Goal: Transaction & Acquisition: Purchase product/service

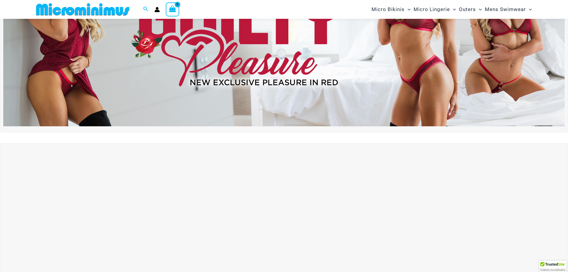
scroll to position [145, 0]
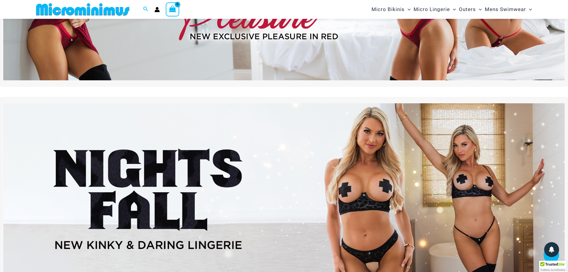
type input "**********"
click at [241, 152] on img at bounding box center [284, 198] width 562 height 191
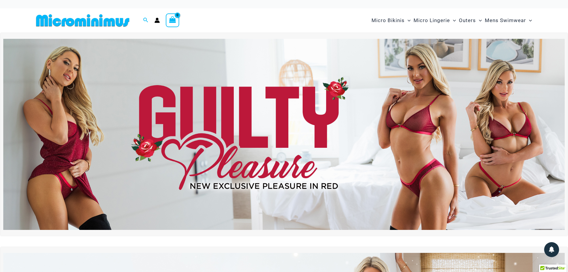
scroll to position [0, 0]
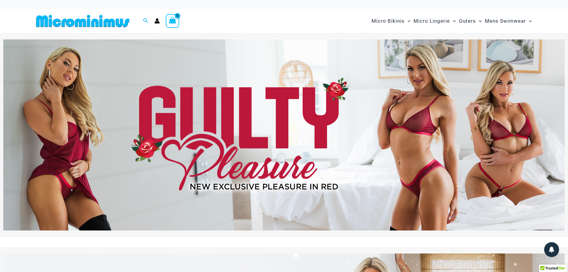
click at [234, 152] on img at bounding box center [284, 134] width 562 height 191
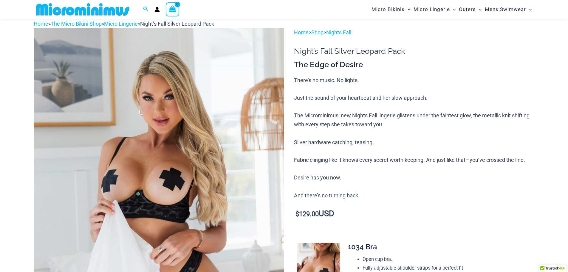
scroll to position [25, 0]
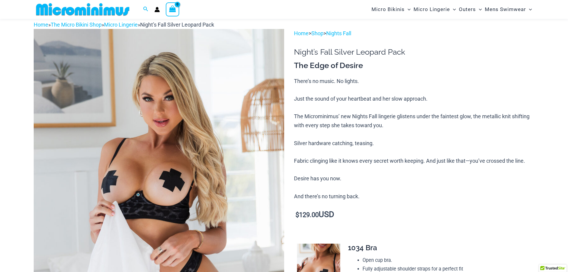
type input "**********"
click at [178, 115] on img at bounding box center [159, 217] width 251 height 376
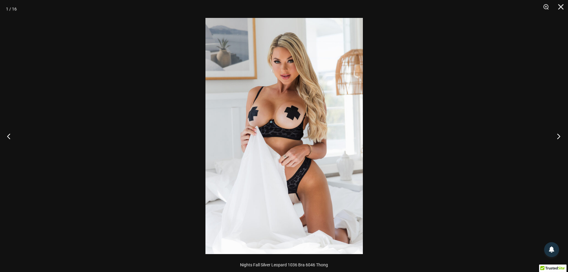
click at [560, 135] on button "Next" at bounding box center [557, 136] width 22 height 30
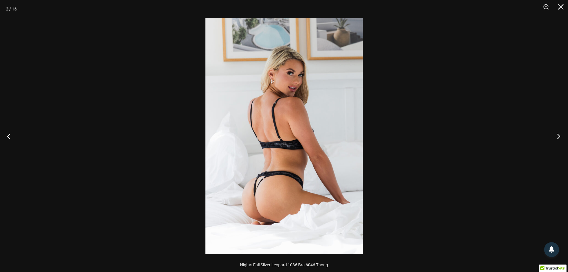
click at [560, 135] on button "Next" at bounding box center [557, 136] width 22 height 30
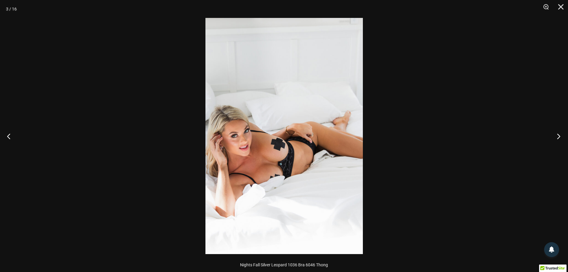
click at [560, 135] on button "Next" at bounding box center [557, 136] width 22 height 30
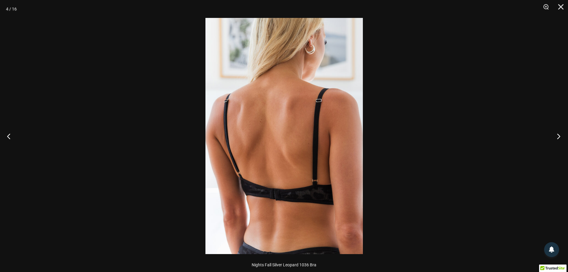
click at [560, 135] on button "Next" at bounding box center [557, 136] width 22 height 30
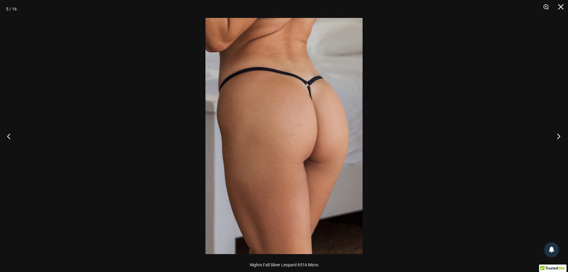
click at [560, 135] on button "Next" at bounding box center [557, 136] width 22 height 30
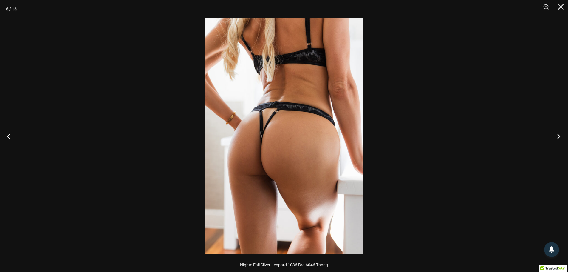
click at [560, 135] on button "Next" at bounding box center [557, 136] width 22 height 30
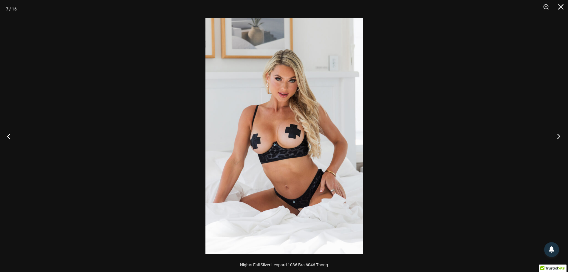
click at [560, 135] on button "Next" at bounding box center [557, 136] width 22 height 30
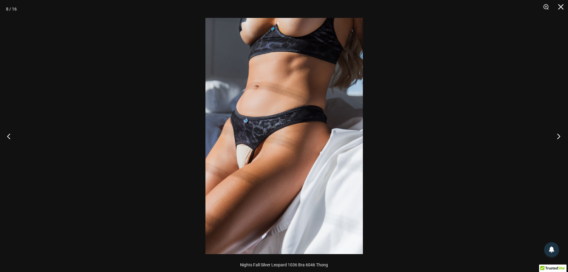
click at [560, 135] on button "Next" at bounding box center [557, 136] width 22 height 30
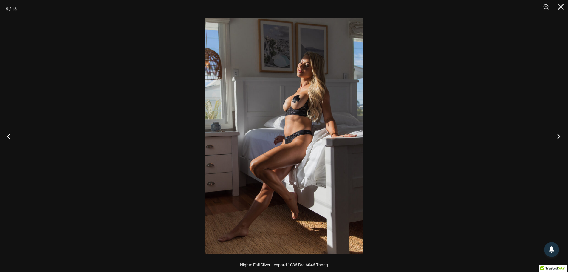
click at [560, 135] on button "Next" at bounding box center [557, 136] width 22 height 30
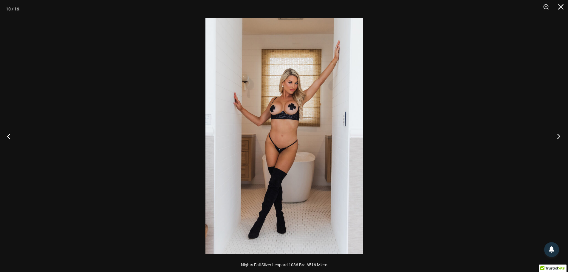
click at [560, 135] on button "Next" at bounding box center [557, 136] width 22 height 30
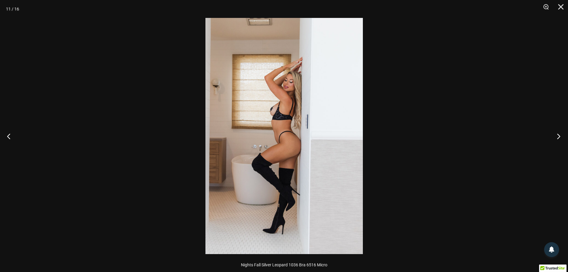
click at [560, 135] on button "Next" at bounding box center [557, 136] width 22 height 30
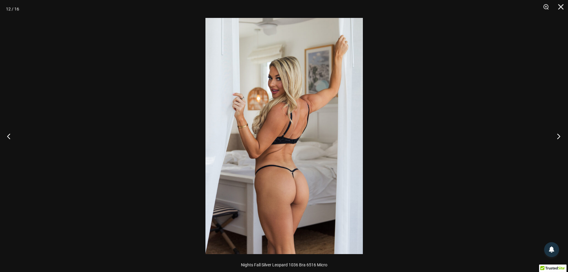
click at [560, 135] on button "Next" at bounding box center [557, 136] width 22 height 30
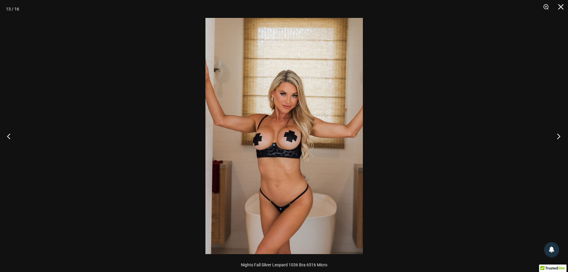
click at [560, 135] on button "Next" at bounding box center [557, 136] width 22 height 30
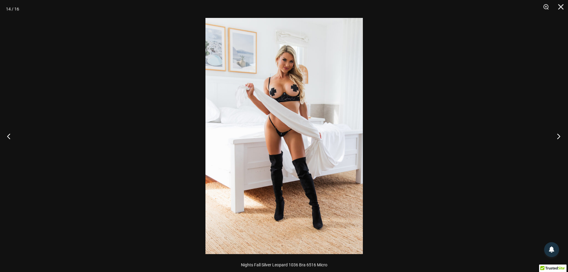
click at [560, 135] on button "Next" at bounding box center [557, 136] width 22 height 30
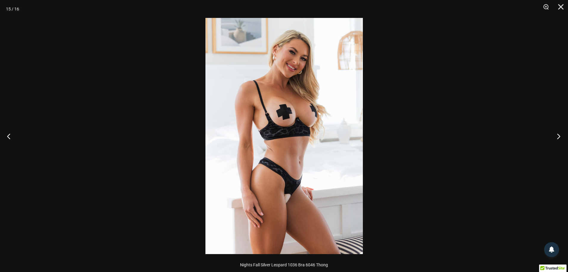
click at [560, 135] on button "Next" at bounding box center [557, 136] width 22 height 30
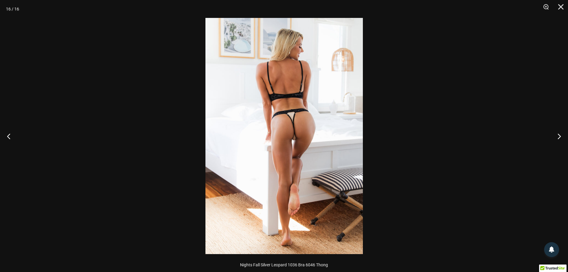
click at [292, 129] on img at bounding box center [285, 136] width 158 height 236
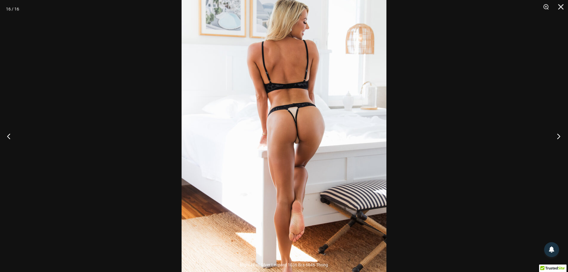
click at [556, 136] on button "Next" at bounding box center [557, 136] width 22 height 30
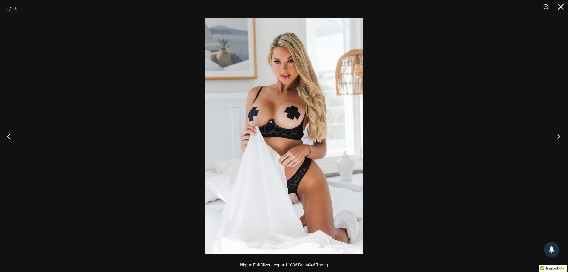
click at [556, 136] on button "Next" at bounding box center [557, 136] width 22 height 30
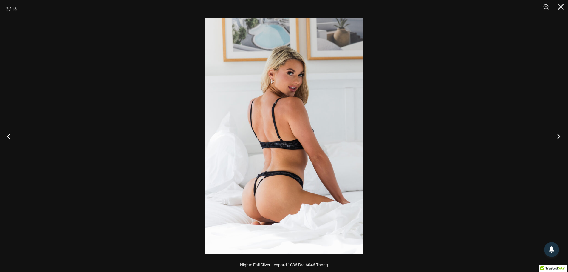
click at [556, 136] on button "Next" at bounding box center [557, 136] width 22 height 30
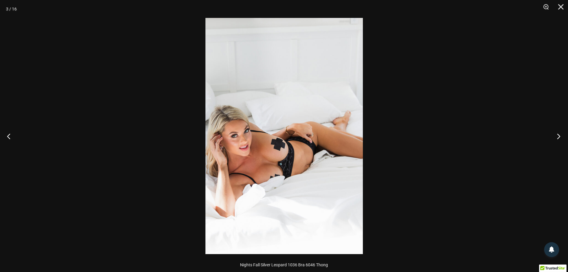
click at [556, 136] on button "Next" at bounding box center [557, 136] width 22 height 30
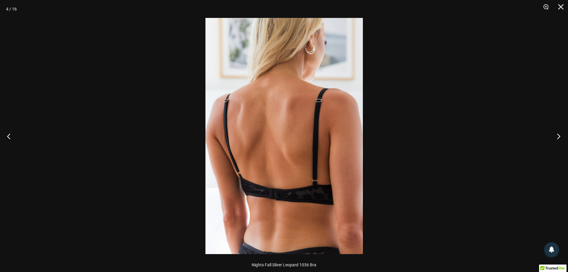
click at [556, 136] on button "Next" at bounding box center [557, 136] width 22 height 30
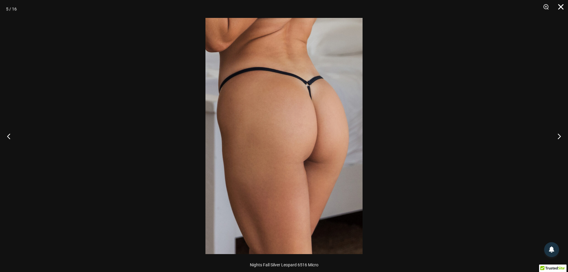
click at [562, 7] on button "Close" at bounding box center [559, 9] width 15 height 18
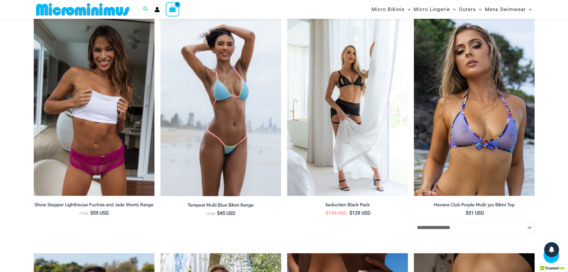
scroll to position [1309, 0]
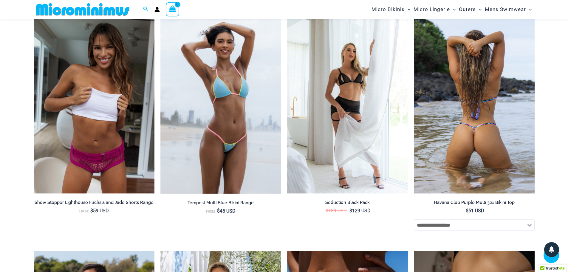
click at [468, 226] on select "**********" at bounding box center [474, 224] width 121 height 11
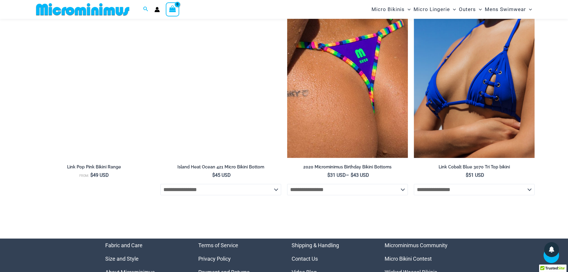
scroll to position [1965, 0]
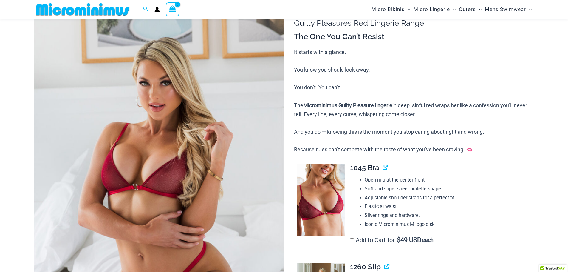
scroll to position [53, 0]
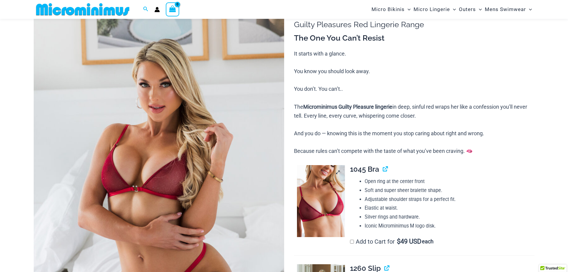
type input "**********"
click at [320, 205] on img at bounding box center [321, 201] width 48 height 72
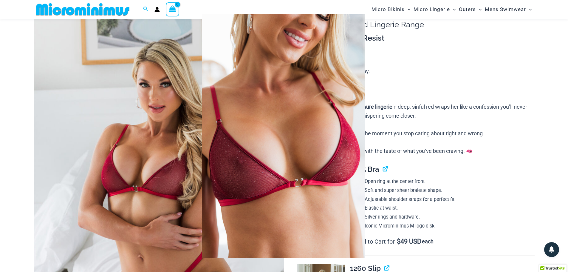
click at [475, 52] on div at bounding box center [284, 136] width 568 height 272
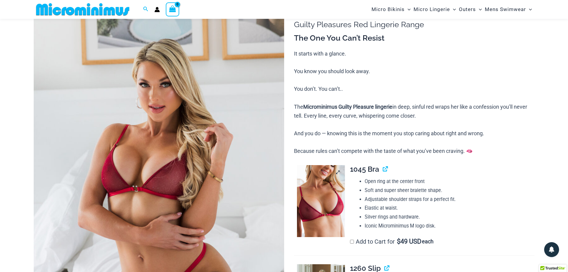
click at [320, 206] on img at bounding box center [321, 201] width 48 height 72
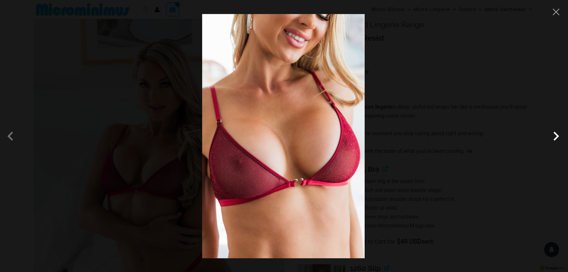
click at [554, 136] on span at bounding box center [557, 136] width 18 height 18
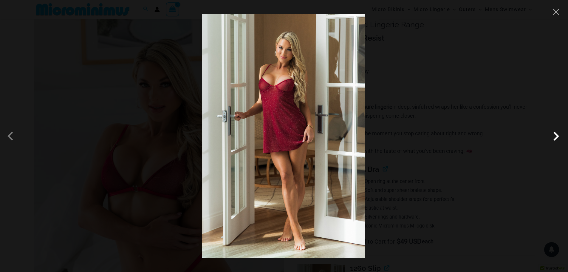
click at [554, 136] on span at bounding box center [557, 136] width 18 height 18
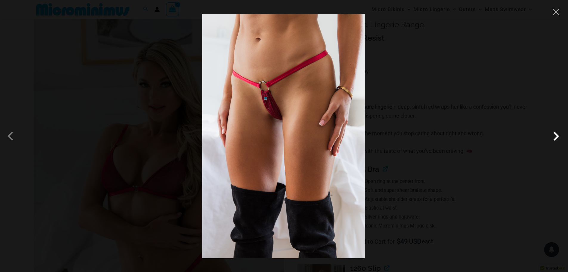
click at [554, 136] on span at bounding box center [557, 136] width 18 height 18
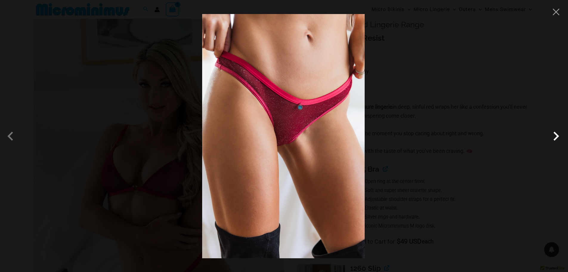
click at [554, 136] on span at bounding box center [557, 136] width 18 height 18
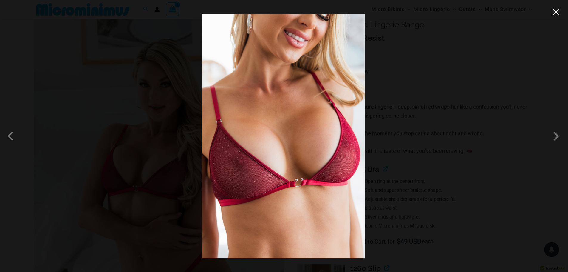
click at [559, 16] on button "Close" at bounding box center [556, 11] width 9 height 9
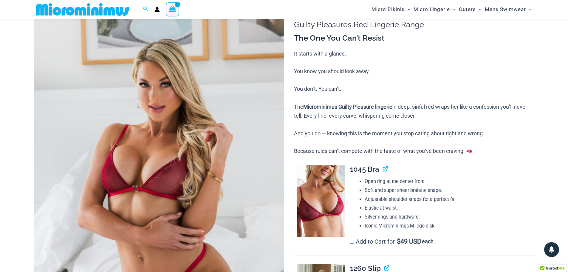
click at [152, 157] on img at bounding box center [159, 189] width 251 height 376
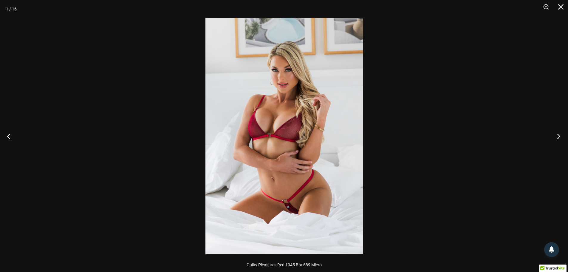
click at [557, 133] on button "Next" at bounding box center [557, 136] width 22 height 30
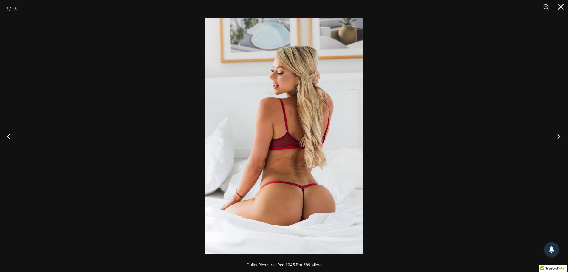
click at [557, 133] on button "Next" at bounding box center [557, 136] width 22 height 30
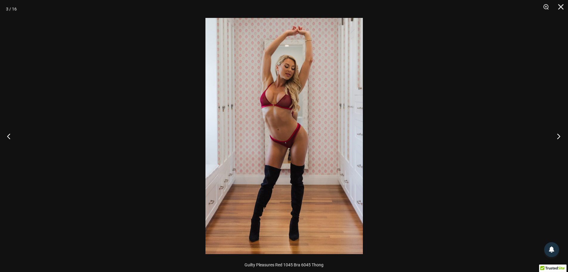
click at [557, 133] on button "Next" at bounding box center [557, 136] width 22 height 30
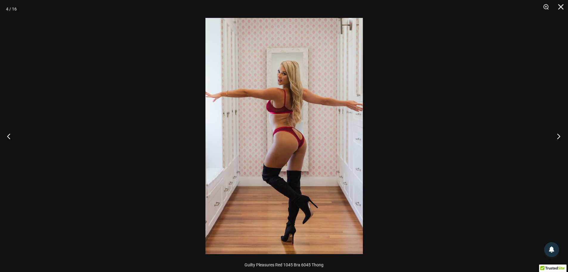
click at [557, 133] on button "Next" at bounding box center [557, 136] width 22 height 30
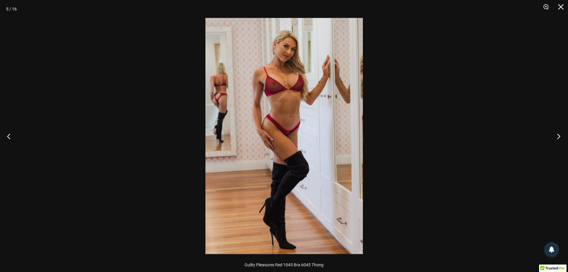
click at [557, 133] on button "Next" at bounding box center [557, 136] width 22 height 30
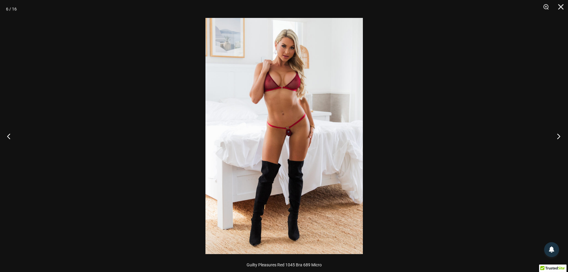
click at [557, 133] on button "Next" at bounding box center [557, 136] width 22 height 30
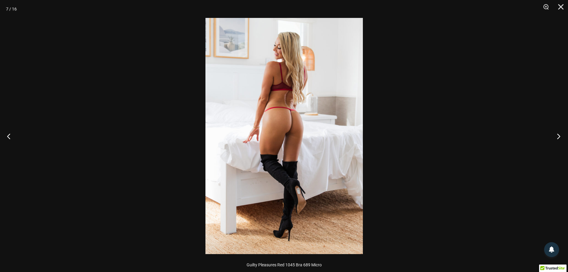
click at [557, 133] on button "Next" at bounding box center [557, 136] width 22 height 30
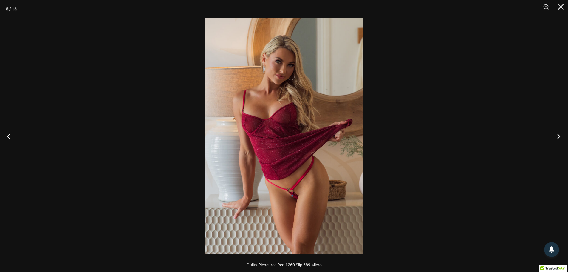
click at [557, 133] on button "Next" at bounding box center [557, 136] width 22 height 30
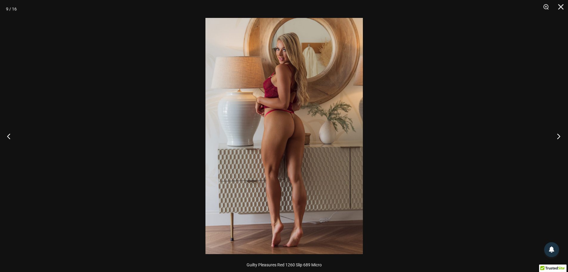
click at [557, 133] on button "Next" at bounding box center [557, 136] width 22 height 30
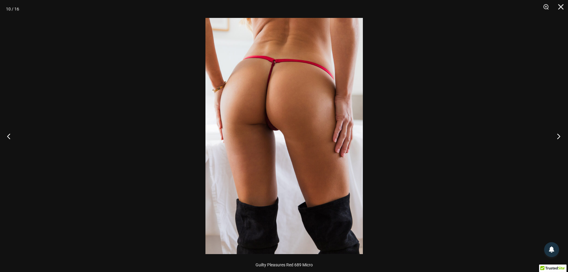
click at [557, 133] on button "Next" at bounding box center [557, 136] width 22 height 30
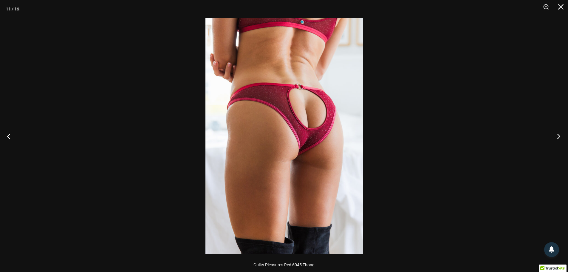
click at [558, 137] on button "Next" at bounding box center [557, 136] width 22 height 30
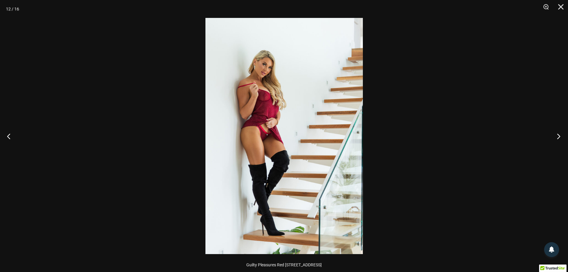
click at [558, 137] on button "Next" at bounding box center [557, 136] width 22 height 30
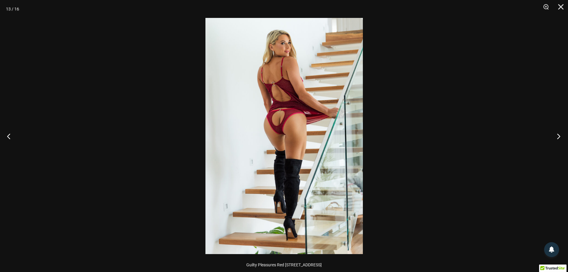
click at [558, 137] on button "Next" at bounding box center [557, 136] width 22 height 30
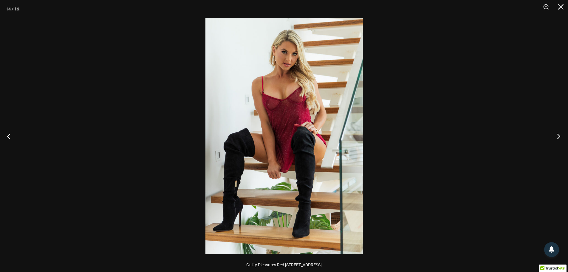
click at [558, 137] on button "Next" at bounding box center [557, 136] width 22 height 30
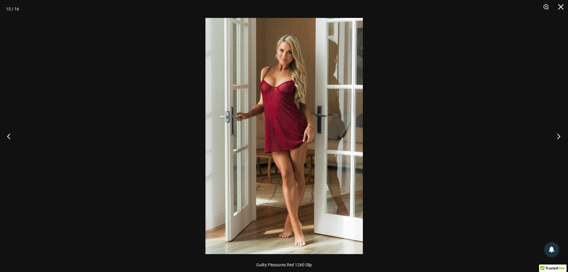
click at [558, 137] on button "Next" at bounding box center [557, 136] width 22 height 30
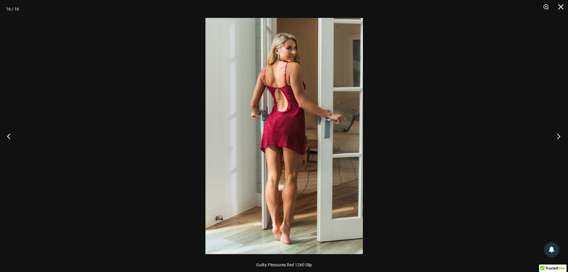
click at [558, 137] on button "Next" at bounding box center [557, 136] width 22 height 30
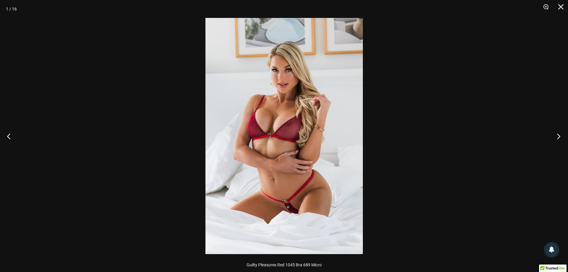
click at [558, 137] on button "Next" at bounding box center [557, 136] width 22 height 30
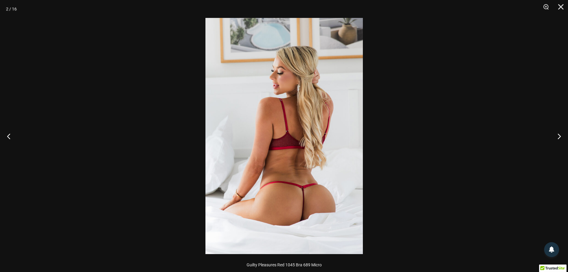
click at [534, 110] on div at bounding box center [284, 136] width 568 height 272
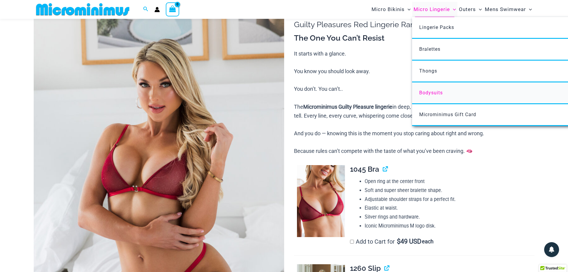
click at [426, 94] on span "Bodysuits" at bounding box center [432, 93] width 24 height 6
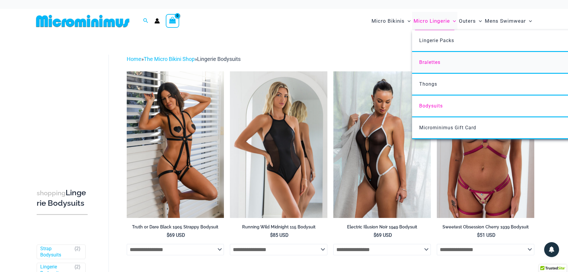
type input "**********"
click at [420, 63] on span "Bralettes" at bounding box center [430, 62] width 21 height 6
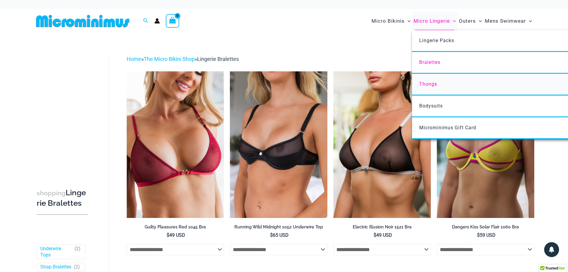
type input "**********"
click at [423, 85] on span "Thongs" at bounding box center [429, 84] width 18 height 6
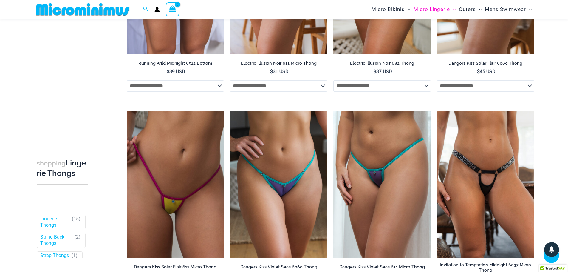
scroll to position [413, 0]
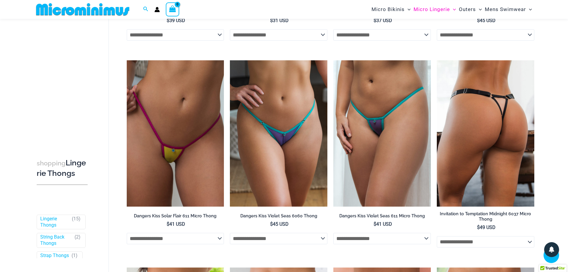
type input "**********"
click at [496, 130] on img at bounding box center [486, 133] width 98 height 146
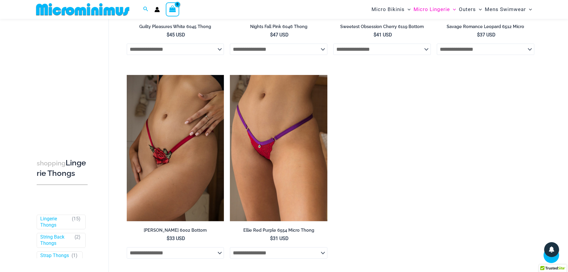
scroll to position [860, 0]
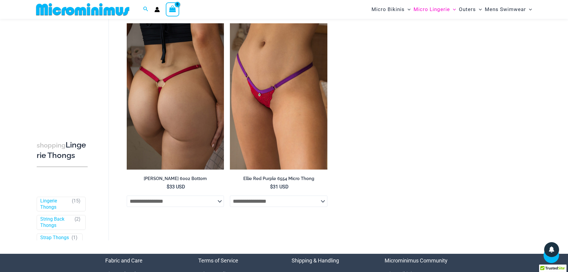
click at [136, 119] on img at bounding box center [176, 96] width 98 height 146
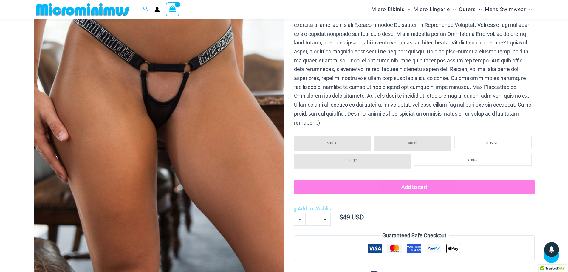
scroll to position [144, 0]
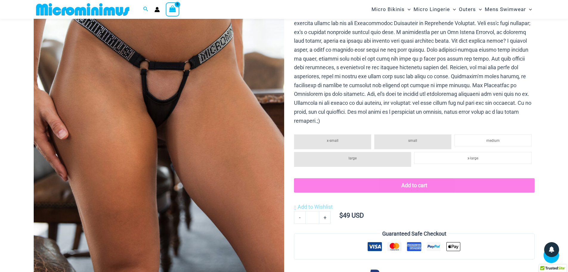
type input "**********"
click at [134, 104] on img at bounding box center [159, 98] width 251 height 376
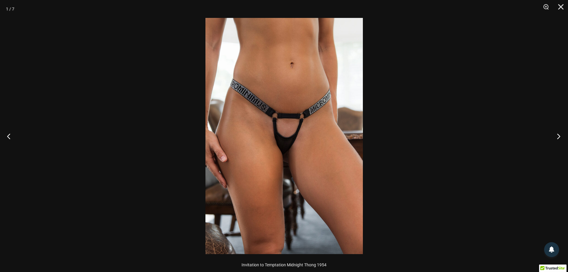
click at [561, 134] on button "Next" at bounding box center [557, 136] width 22 height 30
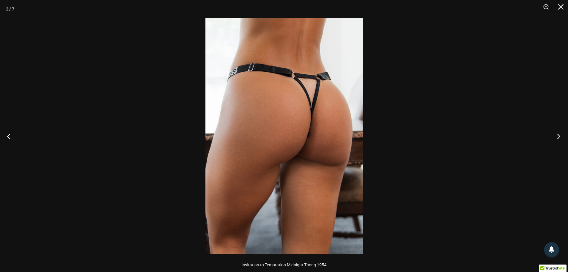
click at [561, 134] on button "Next" at bounding box center [557, 136] width 22 height 30
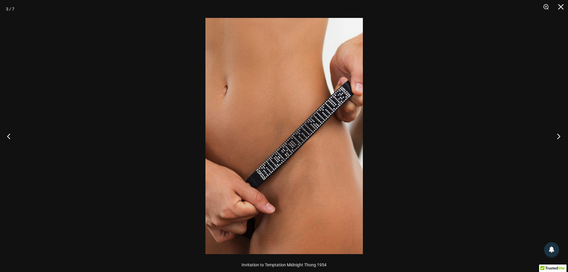
click at [561, 134] on button "Next" at bounding box center [557, 136] width 22 height 30
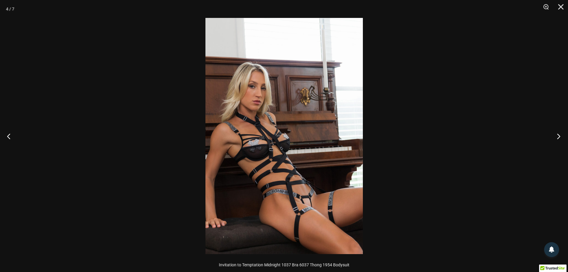
click at [561, 134] on button "Next" at bounding box center [557, 136] width 22 height 30
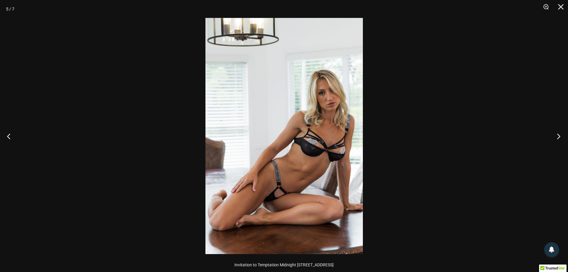
click at [561, 134] on button "Next" at bounding box center [557, 136] width 22 height 30
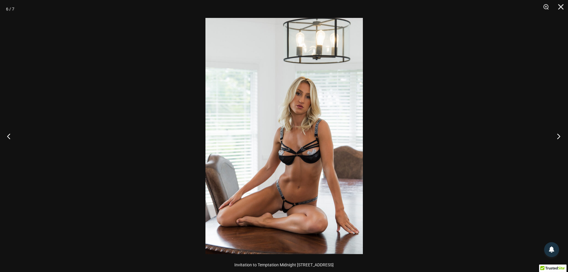
click at [561, 134] on button "Next" at bounding box center [557, 136] width 22 height 30
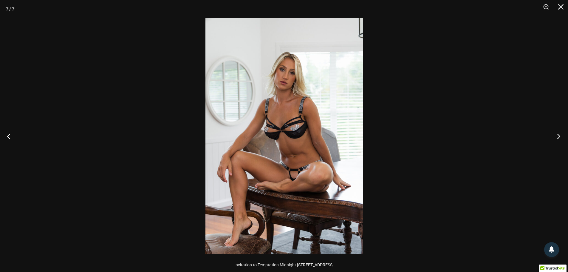
click at [561, 134] on button "Next" at bounding box center [557, 136] width 22 height 30
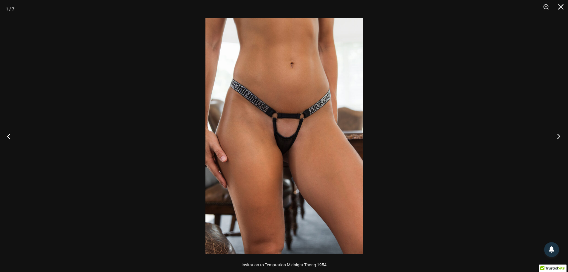
click at [561, 134] on button "Next" at bounding box center [557, 136] width 22 height 30
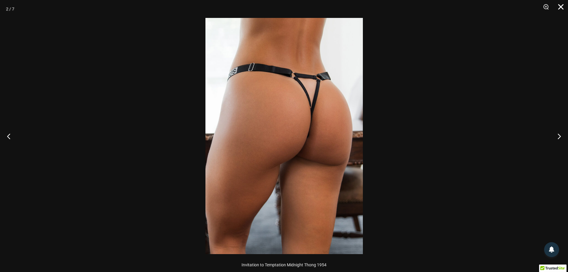
click at [561, 7] on button "Close" at bounding box center [559, 9] width 15 height 18
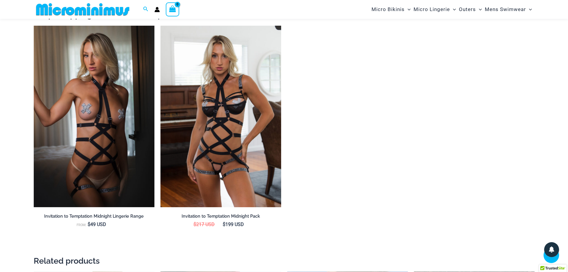
scroll to position [682, 0]
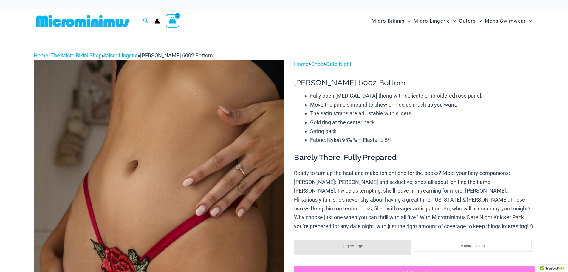
scroll to position [114, 0]
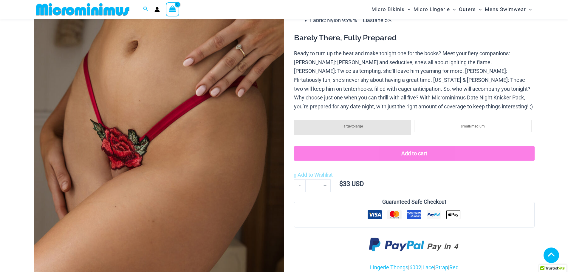
type input "**********"
click at [152, 110] on img at bounding box center [159, 128] width 251 height 376
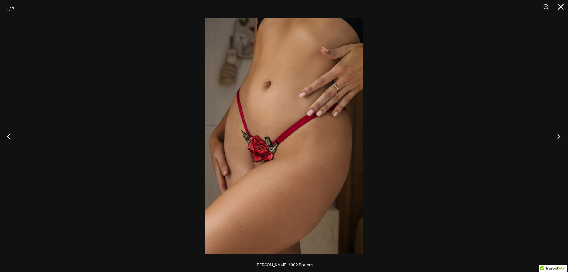
click at [558, 137] on button "Next" at bounding box center [557, 136] width 22 height 30
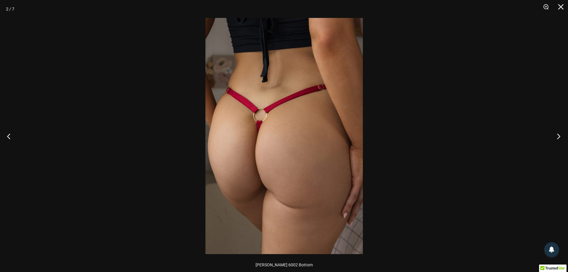
click at [558, 137] on button "Next" at bounding box center [557, 136] width 22 height 30
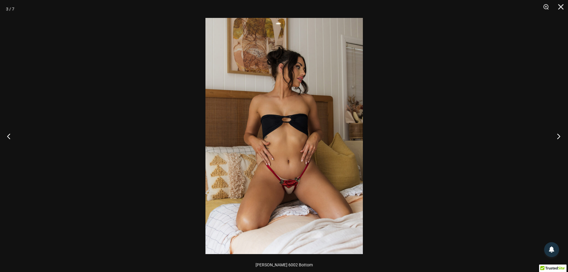
click at [558, 137] on button "Next" at bounding box center [557, 136] width 22 height 30
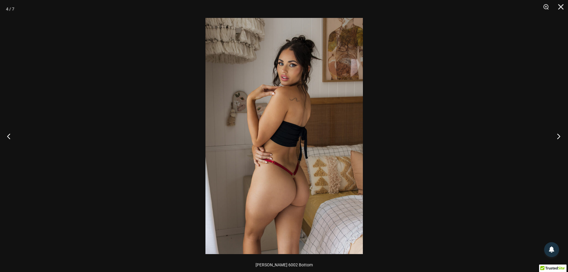
click at [558, 137] on button "Next" at bounding box center [557, 136] width 22 height 30
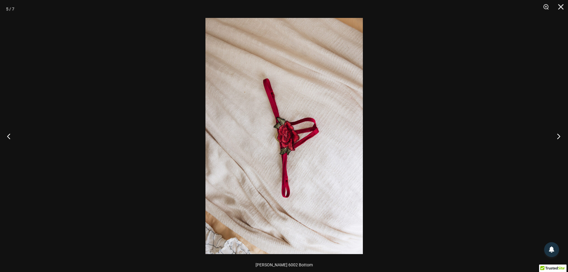
click at [558, 137] on button "Next" at bounding box center [557, 136] width 22 height 30
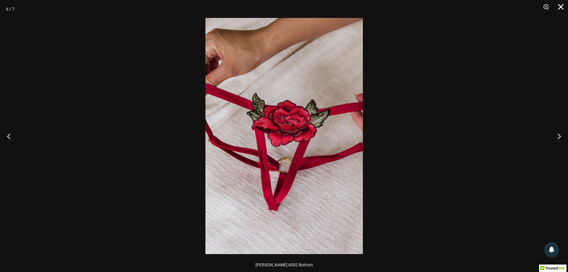
click at [560, 6] on button "Close" at bounding box center [559, 9] width 15 height 18
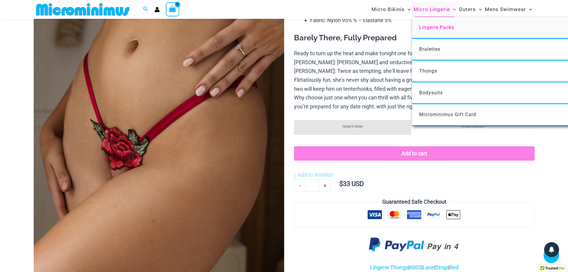
click at [435, 25] on span "Lingerie Packs" at bounding box center [437, 27] width 35 height 6
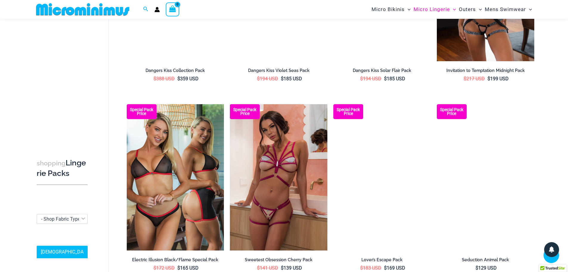
scroll to position [562, 0]
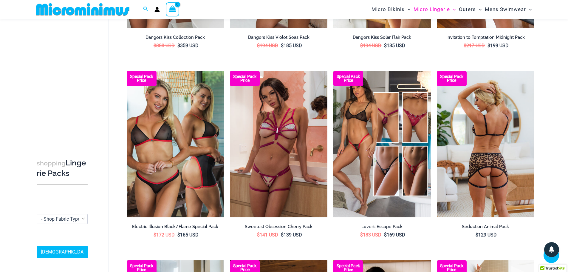
type input "**********"
click at [467, 151] on img at bounding box center [486, 144] width 98 height 146
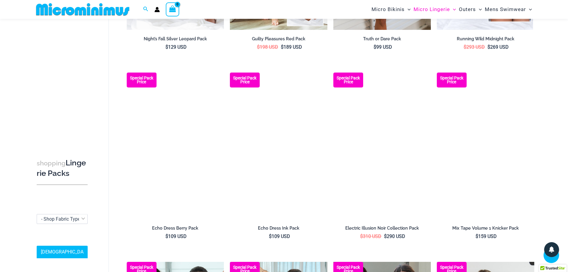
scroll to position [175, 0]
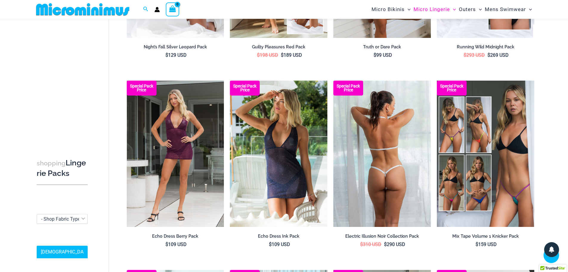
click at [378, 144] on img at bounding box center [383, 154] width 98 height 146
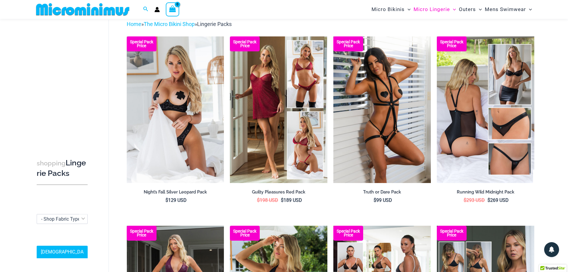
scroll to position [0, 0]
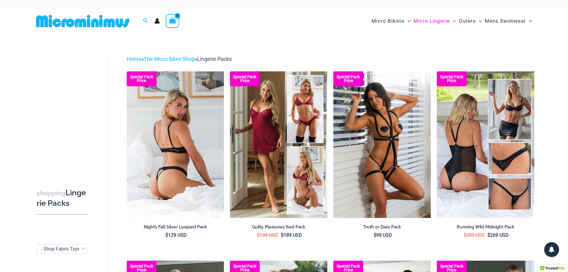
click at [196, 155] on img at bounding box center [176, 144] width 98 height 146
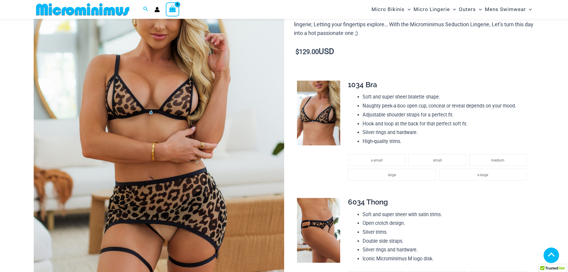
scroll to position [144, 0]
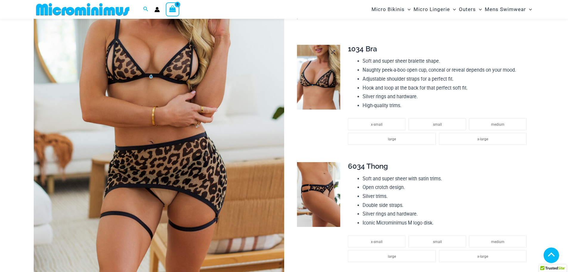
type input "**********"
click at [303, 92] on img at bounding box center [318, 77] width 43 height 65
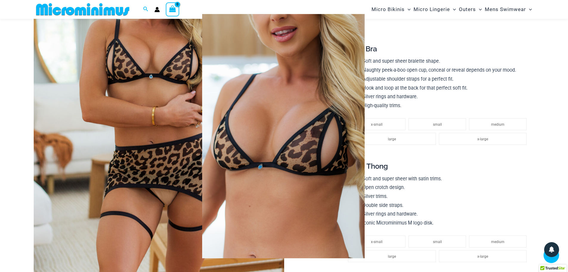
click at [548, 133] on span at bounding box center [557, 136] width 18 height 18
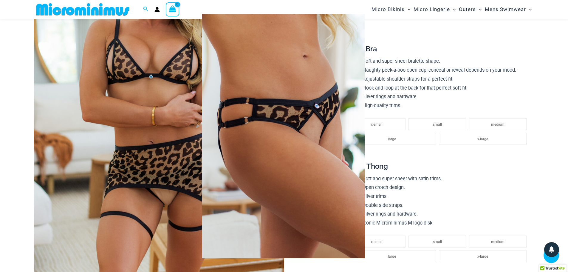
click at [548, 133] on span at bounding box center [557, 136] width 18 height 18
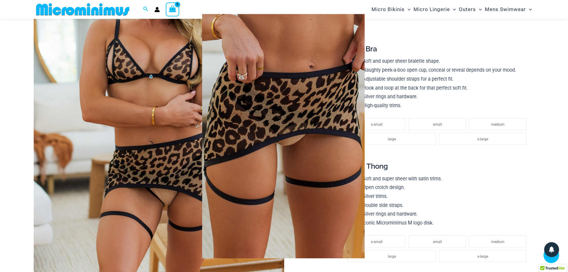
click at [548, 133] on span at bounding box center [557, 136] width 18 height 18
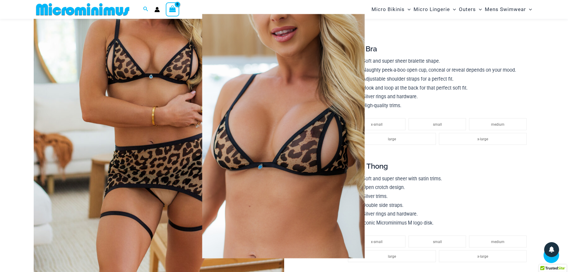
click at [524, 63] on div at bounding box center [284, 136] width 568 height 272
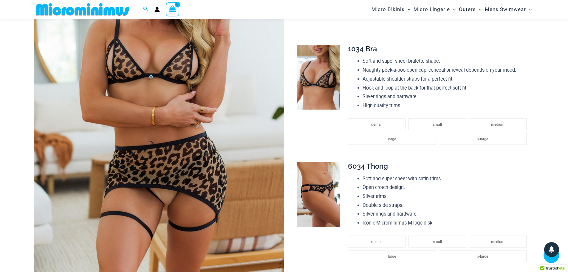
click at [247, 132] on img at bounding box center [159, 98] width 251 height 376
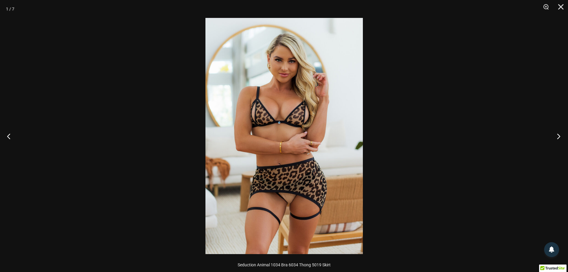
click at [560, 137] on button "Next" at bounding box center [557, 136] width 22 height 30
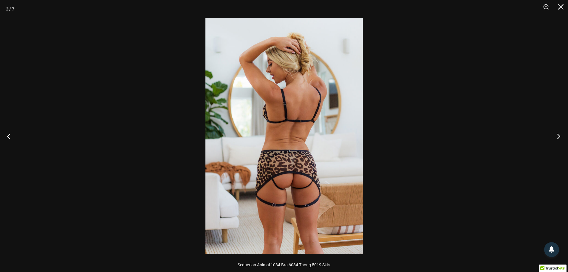
click at [557, 134] on button "Next" at bounding box center [557, 136] width 22 height 30
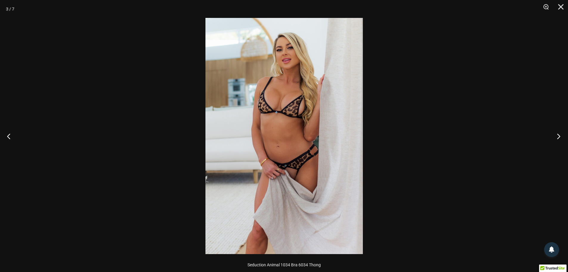
click at [557, 134] on button "Next" at bounding box center [557, 136] width 22 height 30
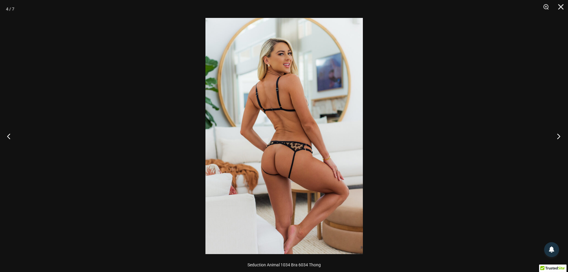
click at [557, 134] on button "Next" at bounding box center [557, 136] width 22 height 30
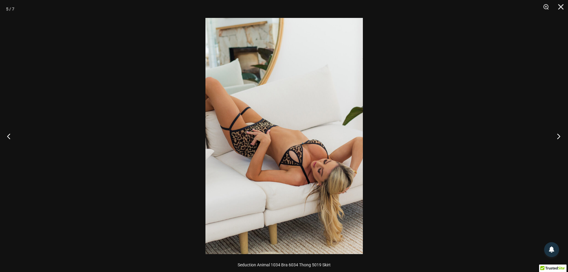
click at [557, 134] on button "Next" at bounding box center [557, 136] width 22 height 30
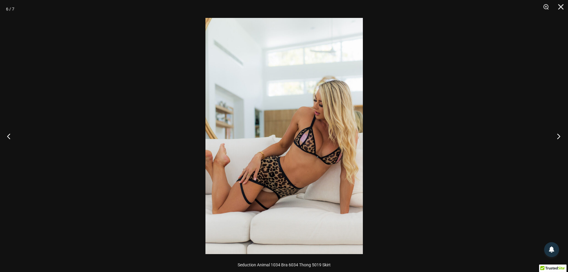
click at [557, 134] on button "Next" at bounding box center [557, 136] width 22 height 30
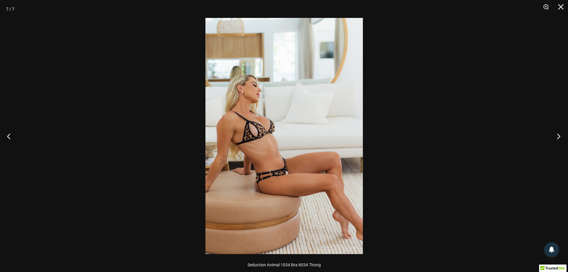
click at [557, 134] on button "Next" at bounding box center [557, 136] width 22 height 30
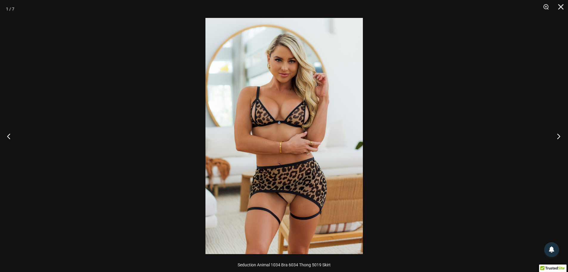
click at [557, 134] on button "Next" at bounding box center [557, 136] width 22 height 30
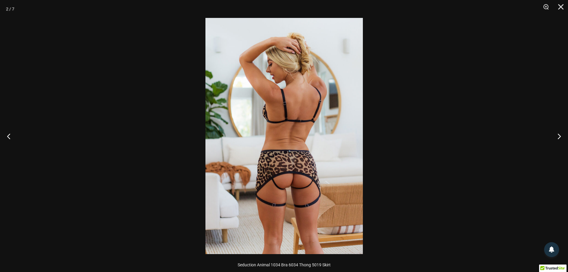
click at [509, 106] on div at bounding box center [284, 136] width 568 height 272
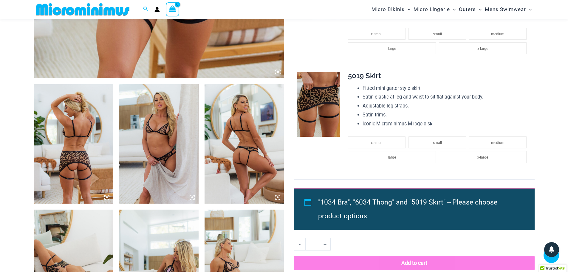
scroll to position [413, 0]
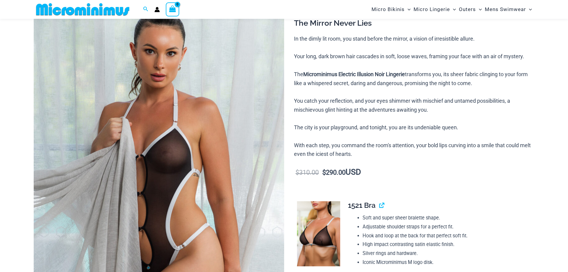
scroll to position [84, 0]
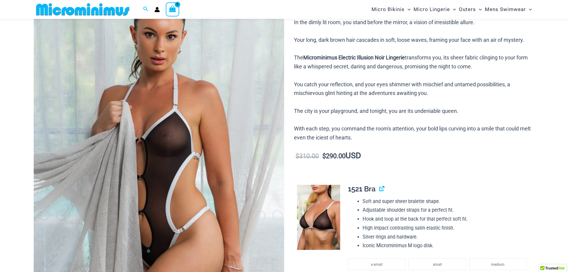
type input "**********"
click at [169, 127] on img at bounding box center [159, 158] width 251 height 376
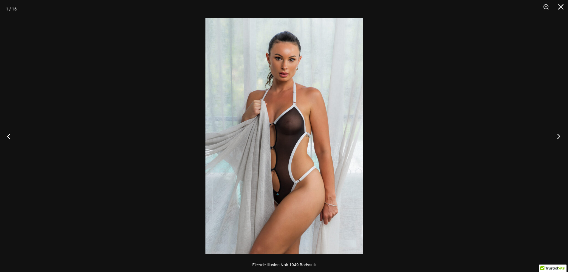
click at [559, 135] on button "Next" at bounding box center [557, 136] width 22 height 30
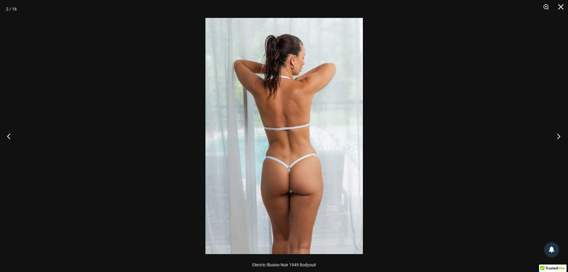
click at [559, 135] on button "Next" at bounding box center [557, 136] width 22 height 30
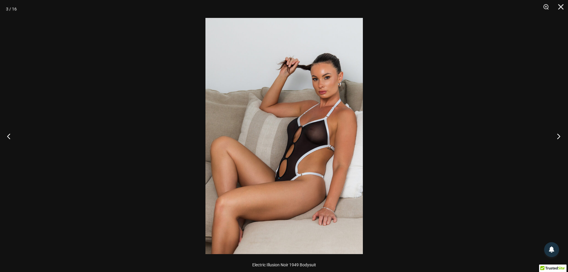
click at [559, 135] on button "Next" at bounding box center [557, 136] width 22 height 30
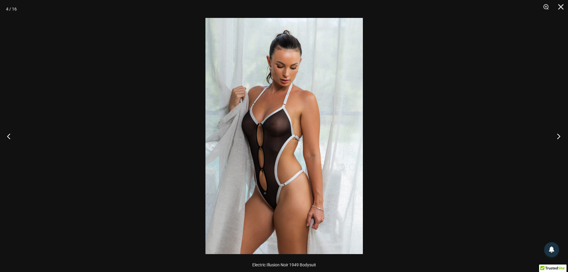
click at [559, 135] on button "Next" at bounding box center [557, 136] width 22 height 30
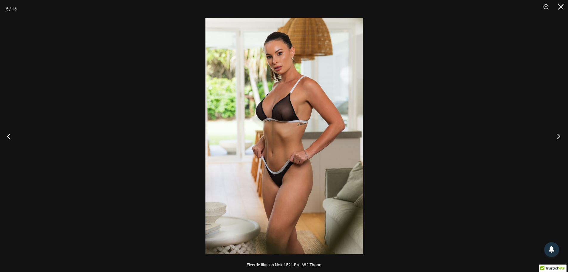
click at [559, 135] on button "Next" at bounding box center [557, 136] width 22 height 30
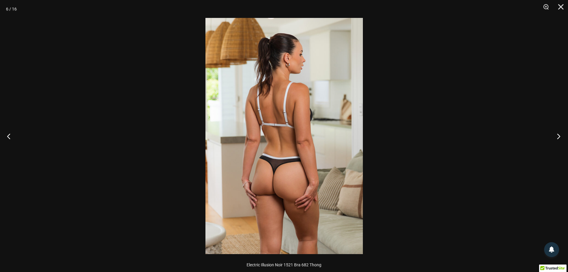
click at [559, 135] on button "Next" at bounding box center [557, 136] width 22 height 30
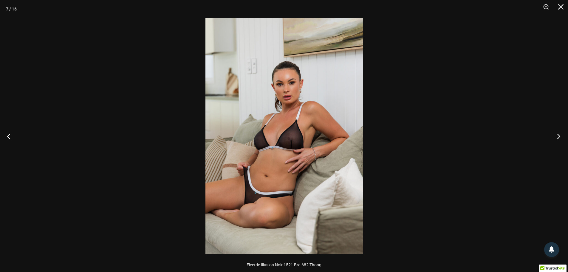
click at [559, 135] on button "Next" at bounding box center [557, 136] width 22 height 30
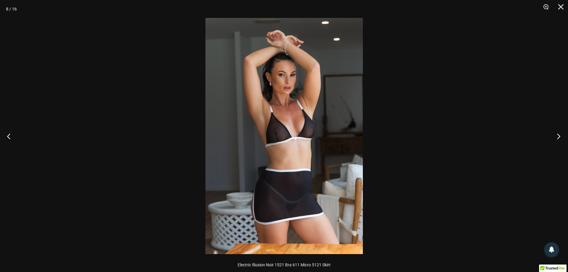
click at [559, 135] on button "Next" at bounding box center [557, 136] width 22 height 30
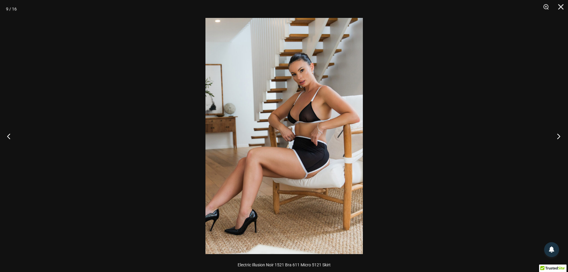
click at [559, 135] on button "Next" at bounding box center [557, 136] width 22 height 30
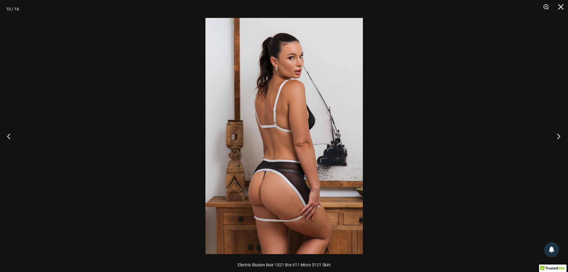
click at [559, 135] on button "Next" at bounding box center [557, 136] width 22 height 30
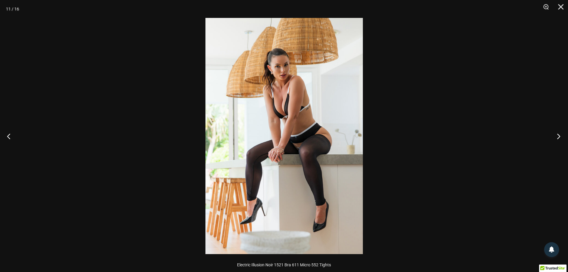
click at [559, 135] on button "Next" at bounding box center [557, 136] width 22 height 30
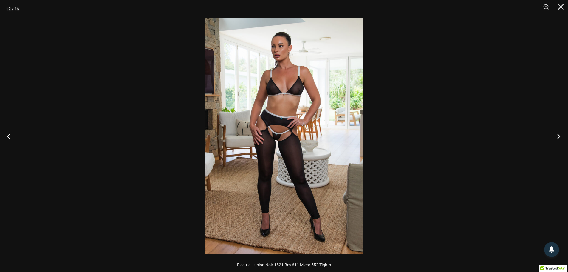
click at [559, 135] on button "Next" at bounding box center [557, 136] width 22 height 30
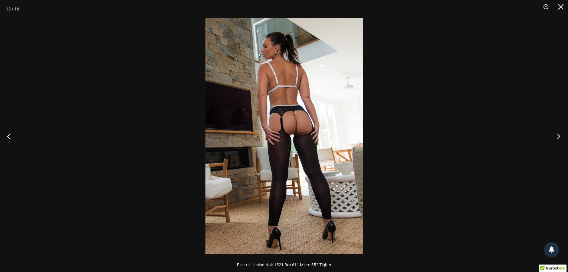
click at [559, 135] on button "Next" at bounding box center [557, 136] width 22 height 30
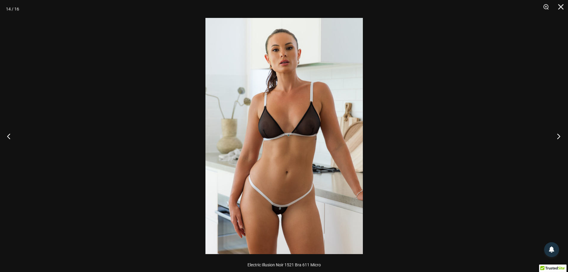
click at [559, 135] on button "Next" at bounding box center [557, 136] width 22 height 30
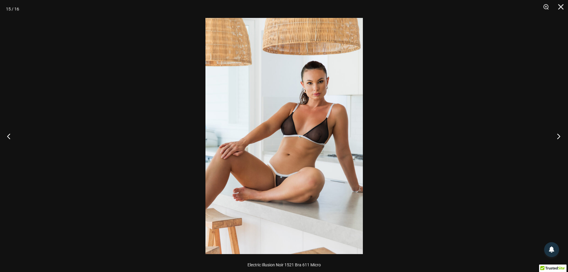
click at [559, 135] on button "Next" at bounding box center [557, 136] width 22 height 30
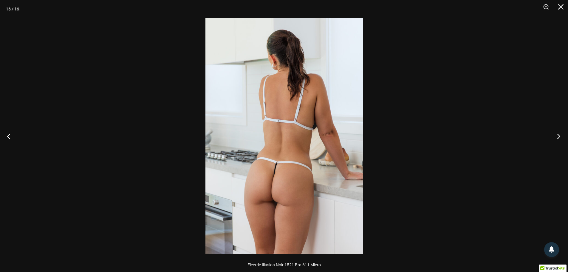
click at [559, 135] on button "Next" at bounding box center [557, 136] width 22 height 30
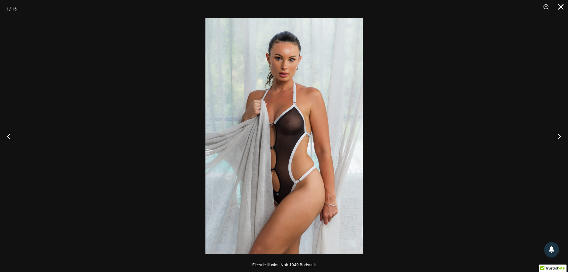
click at [563, 7] on button "Close" at bounding box center [559, 9] width 15 height 18
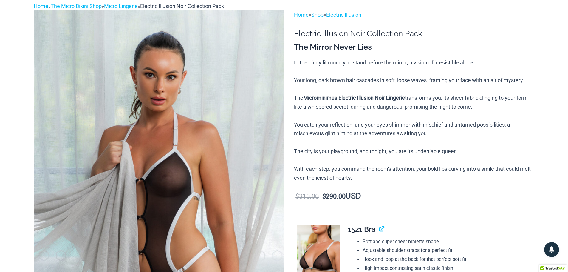
scroll to position [0, 0]
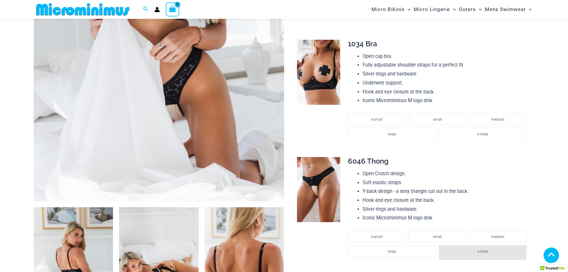
scroll to position [233, 0]
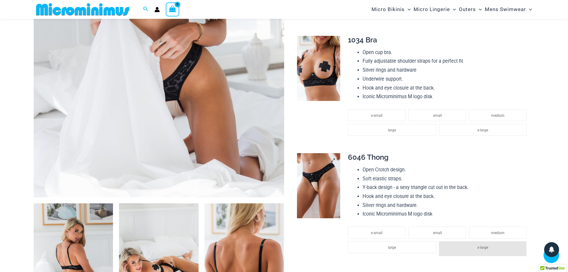
type input "**********"
click at [321, 184] on img at bounding box center [318, 185] width 43 height 65
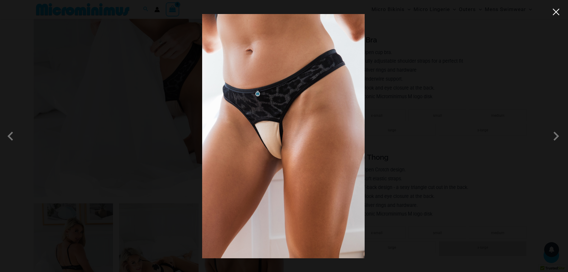
click at [558, 13] on button "Close" at bounding box center [556, 11] width 9 height 9
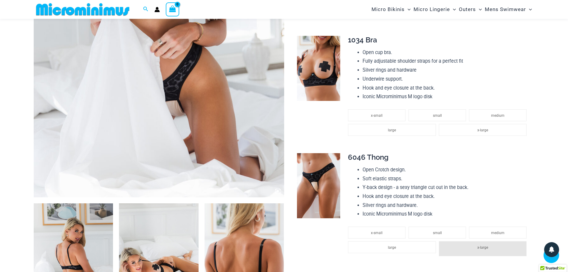
click at [92, 233] on img at bounding box center [74, 262] width 80 height 119
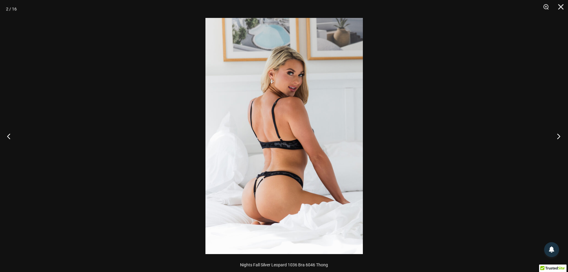
click at [560, 137] on button "Next" at bounding box center [557, 136] width 22 height 30
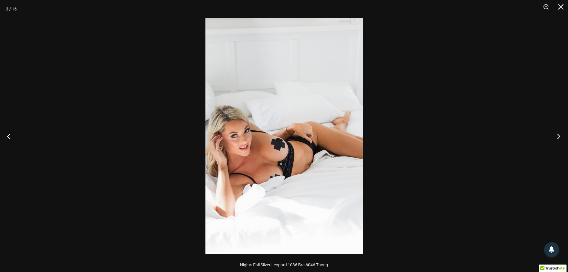
click at [560, 136] on button "Next" at bounding box center [557, 136] width 22 height 30
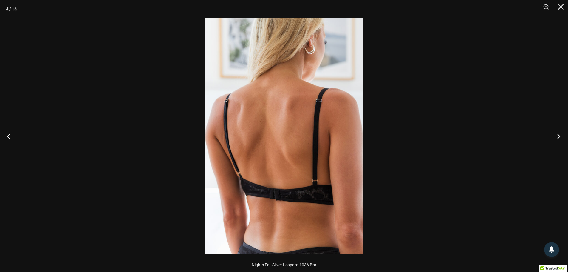
click at [560, 136] on button "Next" at bounding box center [557, 136] width 22 height 30
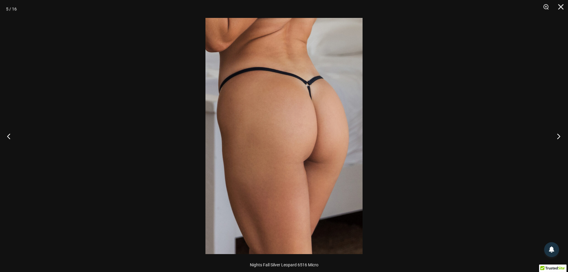
click at [560, 136] on button "Next" at bounding box center [557, 136] width 22 height 30
